Goal: Transaction & Acquisition: Complete application form

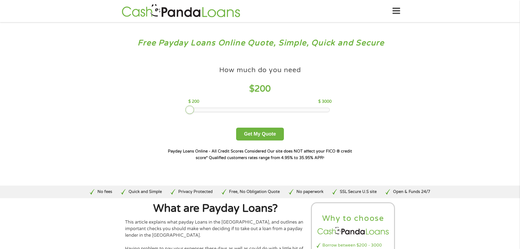
drag, startPoint x: 231, startPoint y: 110, endPoint x: 180, endPoint y: 112, distance: 50.3
click at [180, 112] on div "How much do you need $ 200 $ 200 $ 3000 Get My Quote" at bounding box center [259, 101] width 191 height 77
click at [261, 131] on button "Get My Quote" at bounding box center [260, 134] width 48 height 13
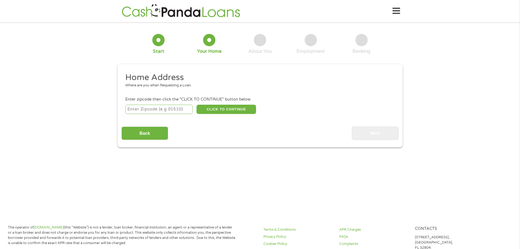
click at [199, 109] on button "CLICK TO CONTINUE" at bounding box center [227, 109] width 60 height 9
click at [166, 110] on input "number" at bounding box center [158, 109] width 67 height 9
click at [137, 133] on input "Back" at bounding box center [145, 132] width 47 height 13
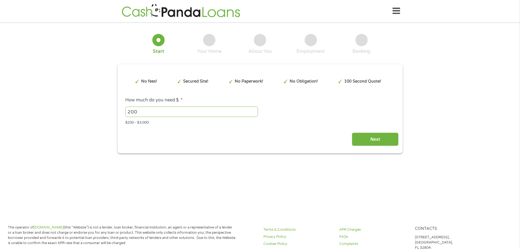
click at [151, 110] on input "200" at bounding box center [191, 112] width 133 height 10
click at [369, 139] on input "Next" at bounding box center [375, 139] width 47 height 13
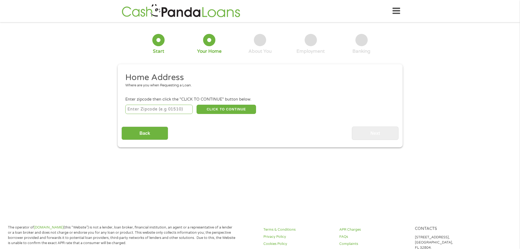
click at [158, 111] on input "number" at bounding box center [158, 109] width 67 height 9
type input "91205"
select select "[US_STATE]"
drag, startPoint x: 148, startPoint y: 130, endPoint x: 189, endPoint y: 127, distance: 40.5
click at [189, 127] on div "Back Next" at bounding box center [260, 131] width 277 height 17
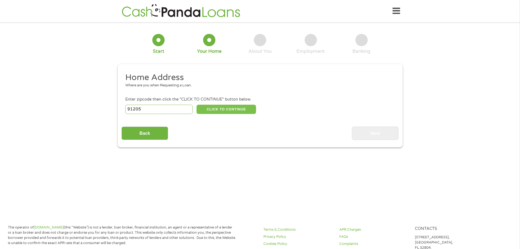
click at [210, 110] on button "CLICK TO CONTINUE" at bounding box center [227, 109] width 60 height 9
type input "91205"
type input "[GEOGRAPHIC_DATA]"
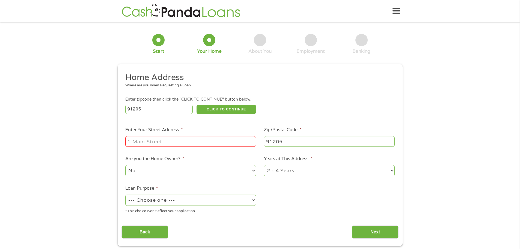
click at [166, 141] on input "Enter Your Street Address *" at bounding box center [190, 141] width 131 height 10
type input "[STREET_ADDRESS] Apt. 208"
click at [277, 171] on select "1 Year or less 1 - 2 Years 2 - 4 Years Over 4 Years" at bounding box center [329, 170] width 131 height 11
select select "60months"
click at [264, 165] on select "1 Year or less 1 - 2 Years 2 - 4 Years Over 4 Years" at bounding box center [329, 170] width 131 height 11
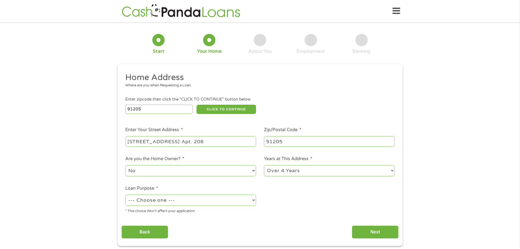
click at [231, 200] on select "--- Choose one --- Pay Bills Debt Consolidation Home Improvement Major Purchase…" at bounding box center [190, 200] width 131 height 11
select select "paybills"
click at [125, 195] on select "--- Choose one --- Pay Bills Debt Consolidation Home Improvement Major Purchase…" at bounding box center [190, 200] width 131 height 11
click at [374, 229] on input "Next" at bounding box center [375, 231] width 47 height 13
click at [364, 229] on input "Next" at bounding box center [375, 231] width 47 height 13
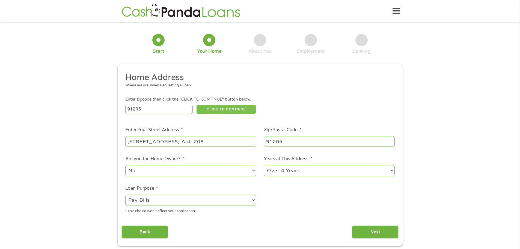
click at [220, 112] on button "CLICK TO CONTINUE" at bounding box center [227, 109] width 60 height 9
click at [360, 230] on input "Next" at bounding box center [375, 231] width 47 height 13
click at [391, 11] on div "Home Get Loan Offer How it works FAQs Blog Cash Loans Quick Loans Online Loans …" at bounding box center [260, 10] width 280 height 17
click at [396, 11] on icon at bounding box center [397, 10] width 8 height 13
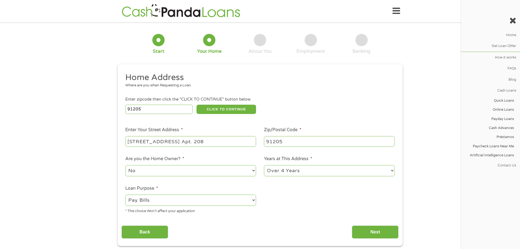
click at [396, 11] on icon at bounding box center [397, 10] width 8 height 13
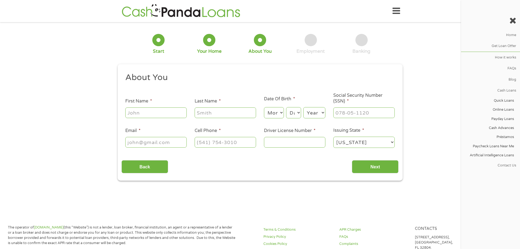
click at [154, 115] on input "First Name *" at bounding box center [155, 112] width 61 height 10
type input "[PERSON_NAME]"
type input "[EMAIL_ADDRESS][DOMAIN_NAME]"
type input "[PHONE_NUMBER]"
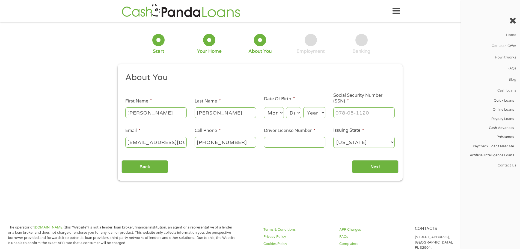
click at [272, 111] on select "Month 1 2 3 4 5 6 7 8 9 10 11 12" at bounding box center [274, 112] width 20 height 11
select select "9"
click at [264, 107] on select "Month 1 2 3 4 5 6 7 8 9 10 11 12" at bounding box center [274, 112] width 20 height 11
click at [296, 114] on select "Day 1 2 3 4 5 6 7 8 9 10 11 12 13 14 15 16 17 18 19 20 21 22 23 24 25 26 27 28 …" at bounding box center [293, 112] width 15 height 11
select select "5"
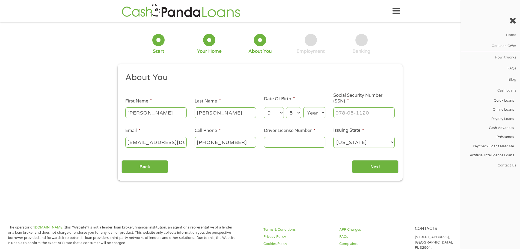
click at [286, 107] on select "Day 1 2 3 4 5 6 7 8 9 10 11 12 13 14 15 16 17 18 19 20 21 22 23 24 25 26 27 28 …" at bounding box center [293, 112] width 15 height 11
click at [316, 112] on select "Year [DATE] 2006 2005 2004 2003 2002 2001 2000 1999 1998 1997 1996 1995 1994 19…" at bounding box center [315, 112] width 22 height 11
select select "1978"
click at [304, 107] on select "Year [DATE] 2006 2005 2004 2003 2002 2001 2000 1999 1998 1997 1996 1995 1994 19…" at bounding box center [315, 112] width 22 height 11
click at [344, 113] on input "___-__-____" at bounding box center [364, 112] width 61 height 10
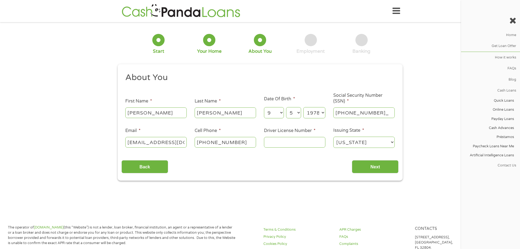
type input "563-79-1997"
click at [279, 141] on input "Driver License Number *" at bounding box center [294, 142] width 61 height 10
type input "B6716513"
click at [367, 166] on input "Next" at bounding box center [375, 166] width 47 height 13
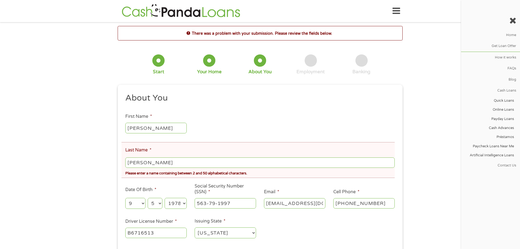
click at [104, 176] on div "There was a problem with your submission. Please review the fields below. 1 Sta…" at bounding box center [260, 148] width 520 height 245
click at [136, 162] on input "[PERSON_NAME]" at bounding box center [259, 162] width 269 height 10
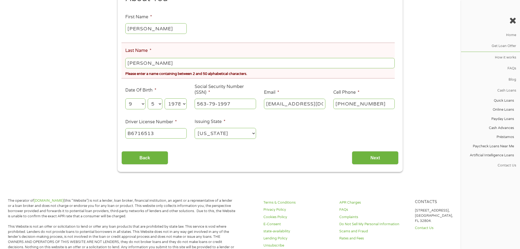
scroll to position [109, 0]
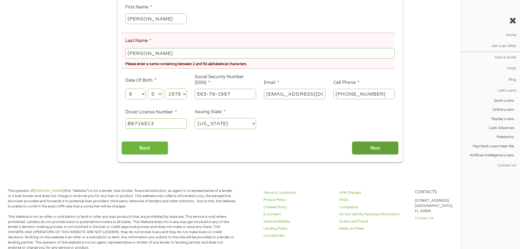
type input "[PERSON_NAME]"
click at [375, 148] on input "Next" at bounding box center [375, 147] width 47 height 13
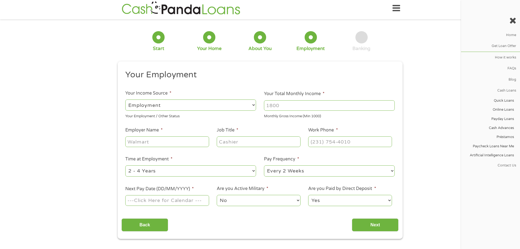
scroll to position [0, 0]
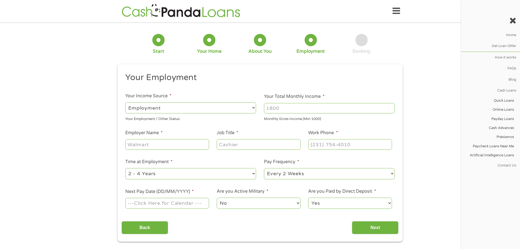
click at [274, 110] on input "Your Total Monthly Income *" at bounding box center [329, 108] width 131 height 10
type input "2100"
click at [181, 140] on input "Employer Name *" at bounding box center [167, 144] width 84 height 10
type input "Fashion Nova Logistics"
type input "Picker"
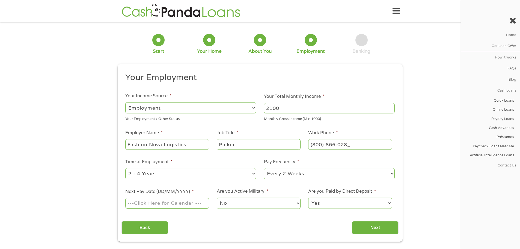
type input "[PHONE_NUMBER]"
click at [212, 170] on select "--- Choose one --- 1 Year or less 1 - 2 Years 2 - 4 Years Over 4 Years" at bounding box center [190, 173] width 131 height 11
select select "24months"
click at [125, 168] on select "--- Choose one --- 1 Year or less 1 - 2 Years 2 - 4 Years Over 4 Years" at bounding box center [190, 173] width 131 height 11
click at [184, 204] on input "Next Pay Date (DD/MM/YYYY) *" at bounding box center [167, 203] width 84 height 10
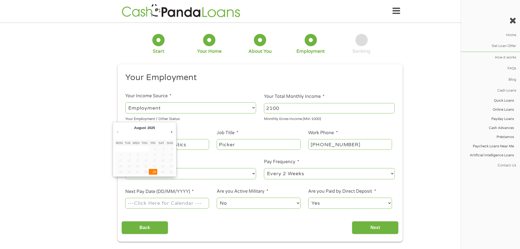
type input "[DATE]"
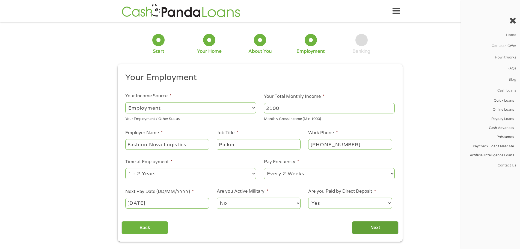
click at [368, 224] on input "Next" at bounding box center [375, 227] width 47 height 13
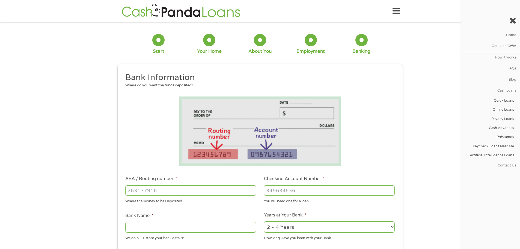
scroll to position [2, 2]
click at [199, 193] on input "ABA / Routing number *" at bounding box center [190, 190] width 131 height 10
type input "321171184"
type input "CITIBANK FSB"
type input "321171184"
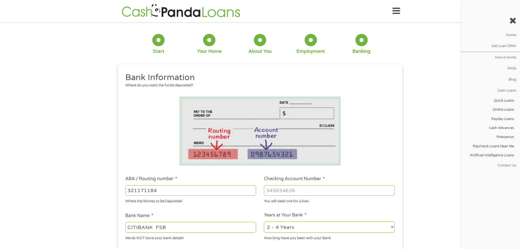
click at [283, 195] on input "Checking Account Number *" at bounding box center [329, 190] width 131 height 10
type input "42044066134"
click at [283, 228] on select "2 - 4 Years 6 - 12 Months 1 - 2 Years Over 4 Years" at bounding box center [329, 226] width 131 height 11
select select "24months"
click at [264, 221] on select "2 - 4 Years 6 - 12 Months 1 - 2 Years Over 4 Years" at bounding box center [329, 226] width 131 height 11
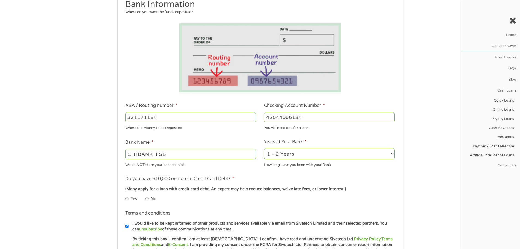
scroll to position [82, 0]
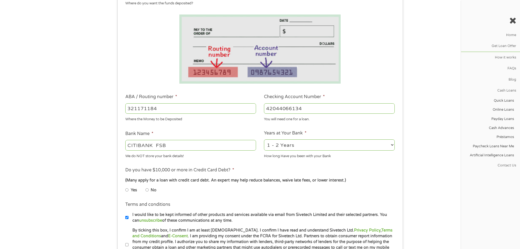
click at [148, 189] on input "No" at bounding box center [147, 190] width 3 height 9
radio input "true"
click at [126, 219] on input "I would like to be kept informed of other products and services available via e…" at bounding box center [126, 217] width 3 height 9
checkbox input "false"
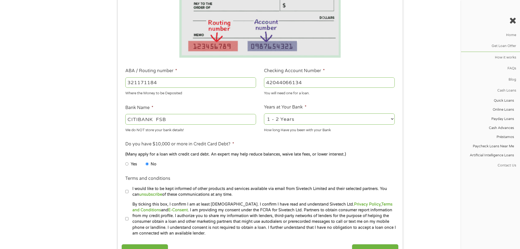
scroll to position [109, 0]
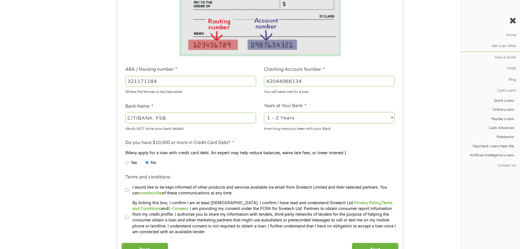
click at [126, 218] on input "By ticking this box, I confirm I am at least [DEMOGRAPHIC_DATA]. I confirm I ha…" at bounding box center [126, 217] width 3 height 9
checkbox input "true"
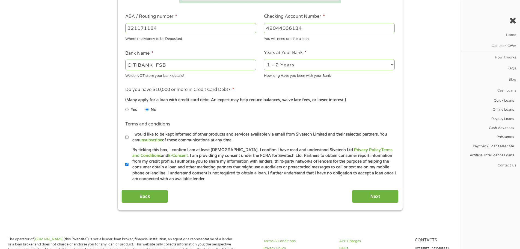
scroll to position [164, 0]
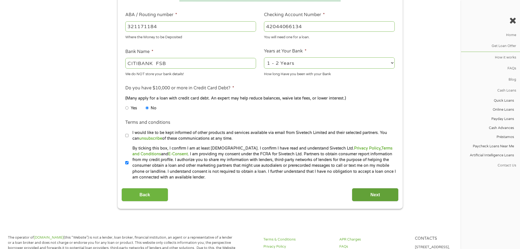
click at [372, 196] on input "Next" at bounding box center [375, 194] width 47 height 13
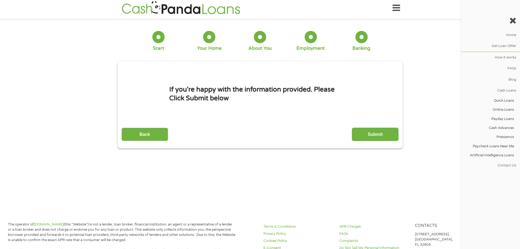
scroll to position [0, 0]
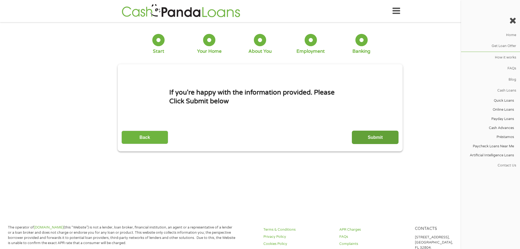
click at [375, 140] on input "Submit" at bounding box center [375, 137] width 47 height 13
